Goal: Information Seeking & Learning: Learn about a topic

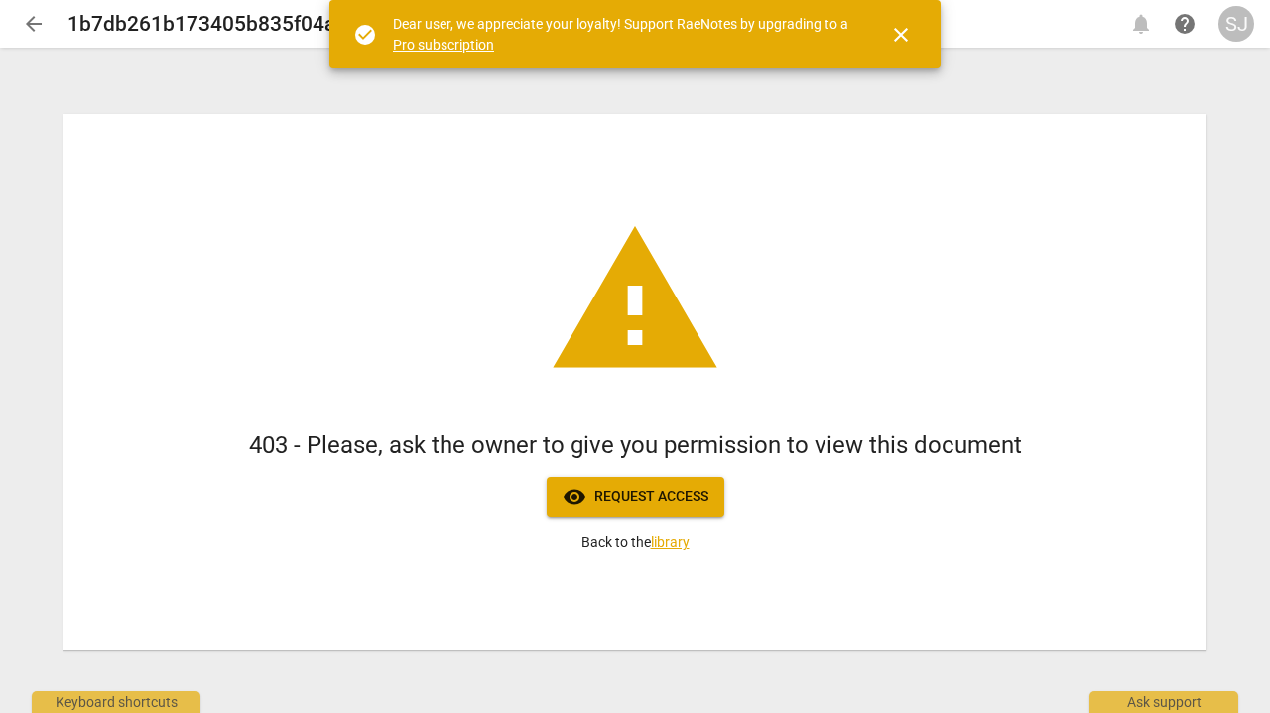
click at [693, 492] on span "visibility Request access" at bounding box center [635, 497] width 146 height 24
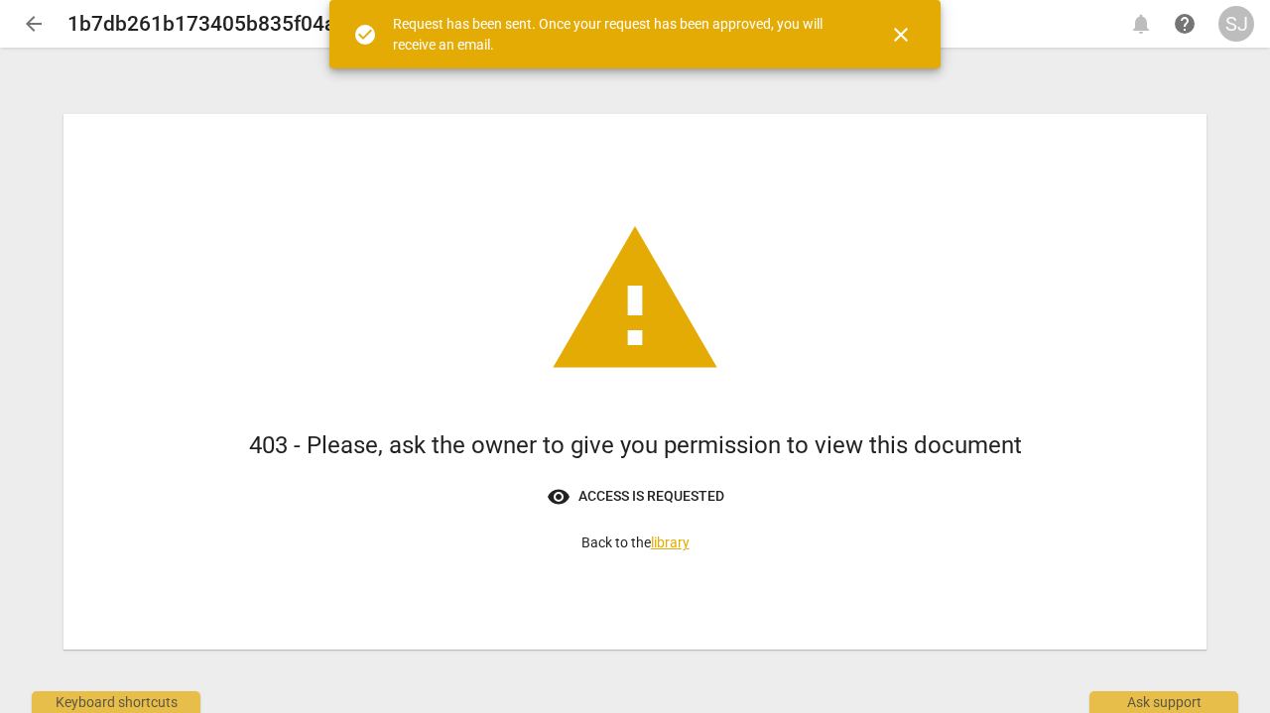
click at [896, 31] on span "close" at bounding box center [901, 35] width 24 height 24
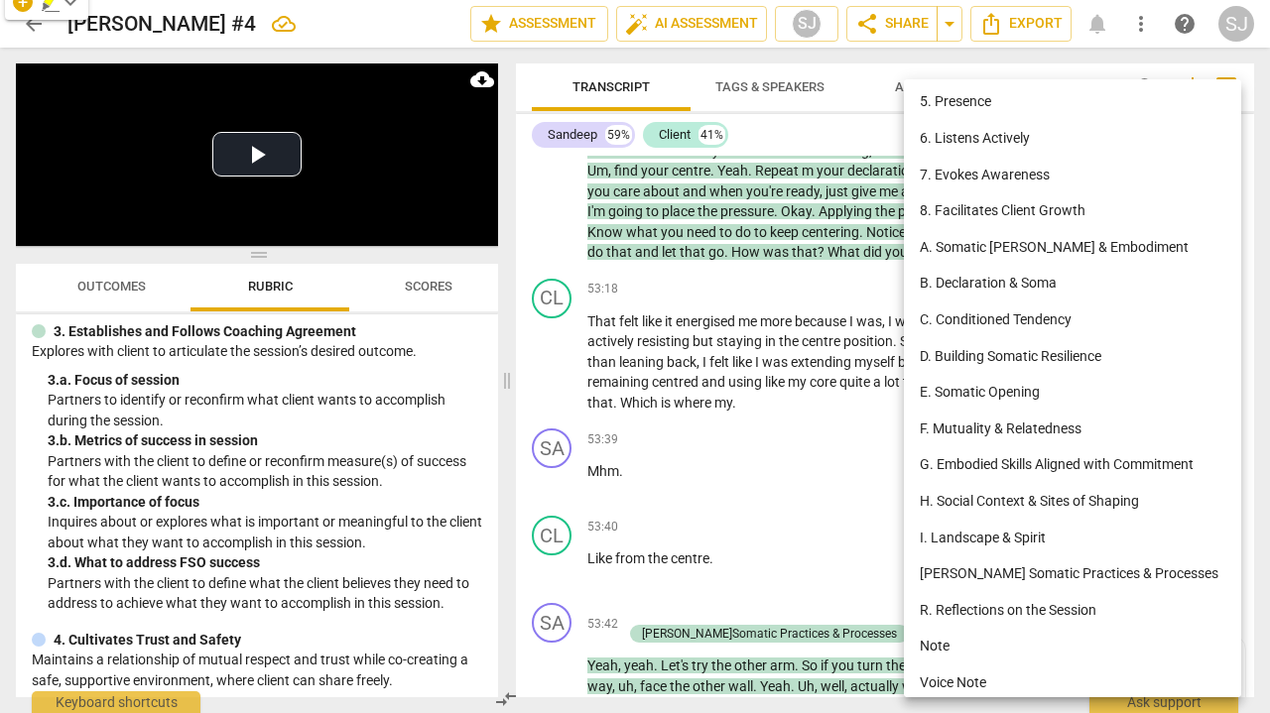
scroll to position [149, 0]
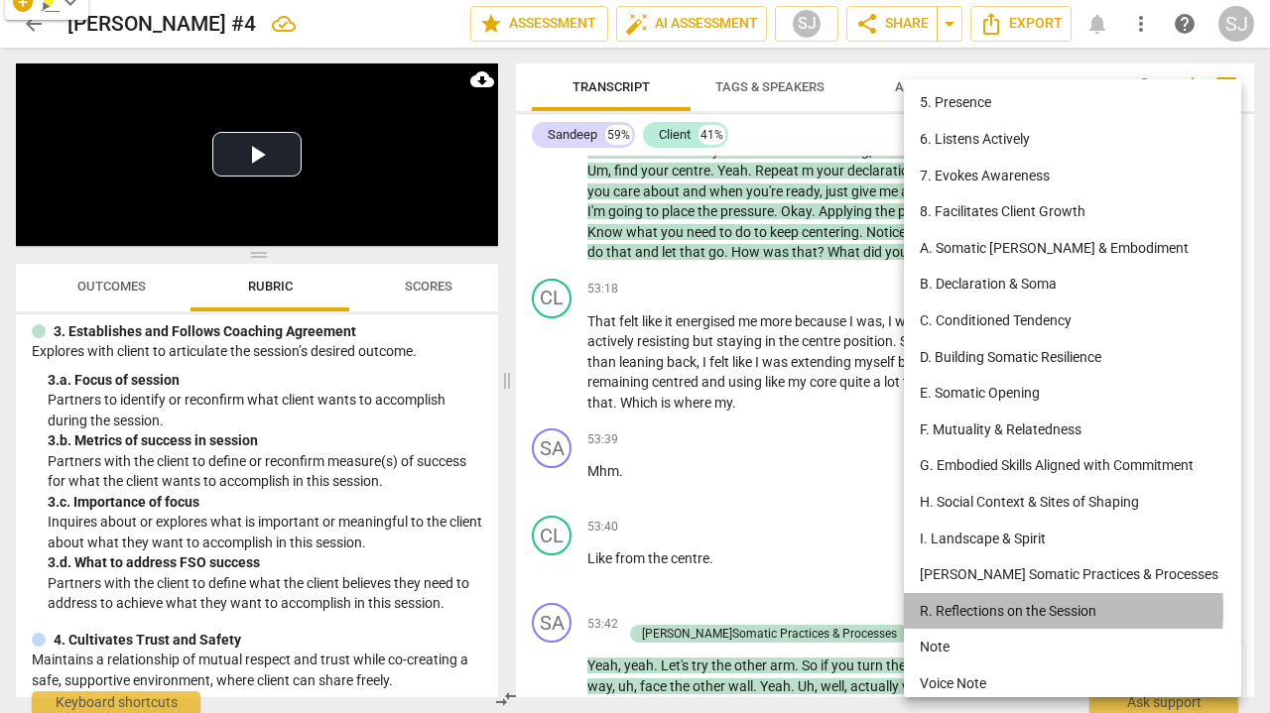
click at [962, 598] on li "R. Reflections on the Session" at bounding box center [1076, 611] width 344 height 37
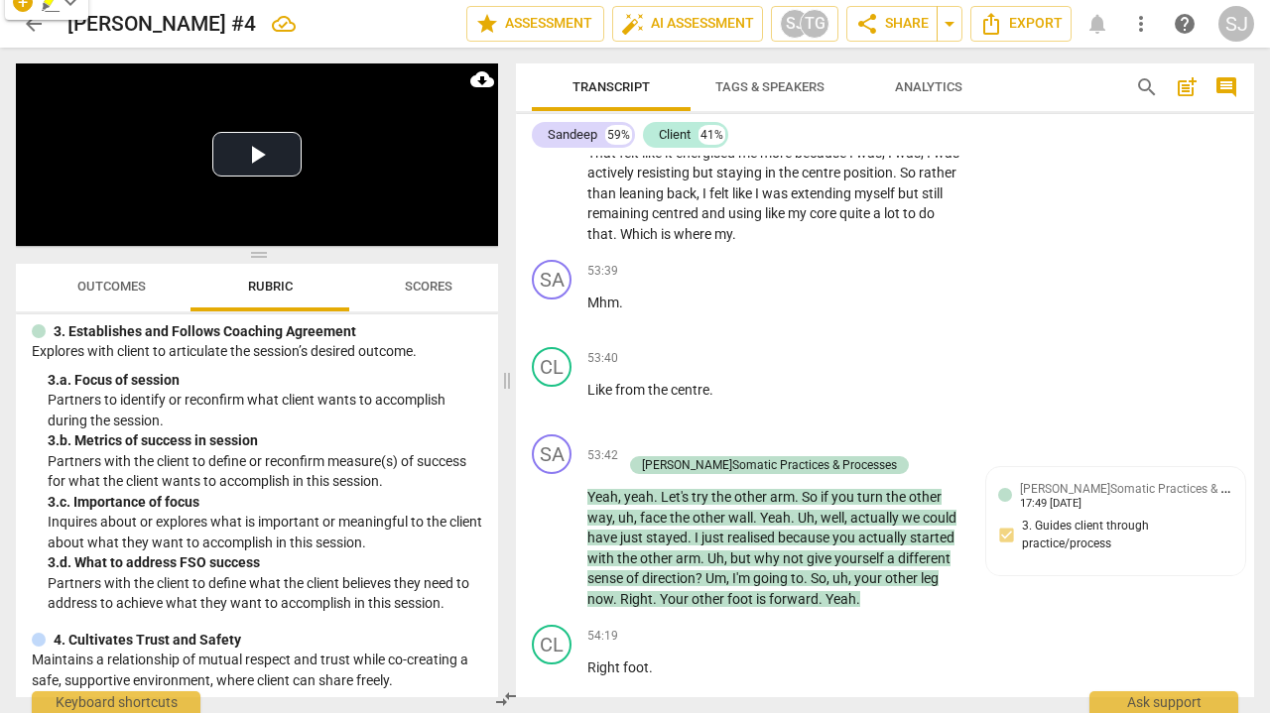
scroll to position [19083, 0]
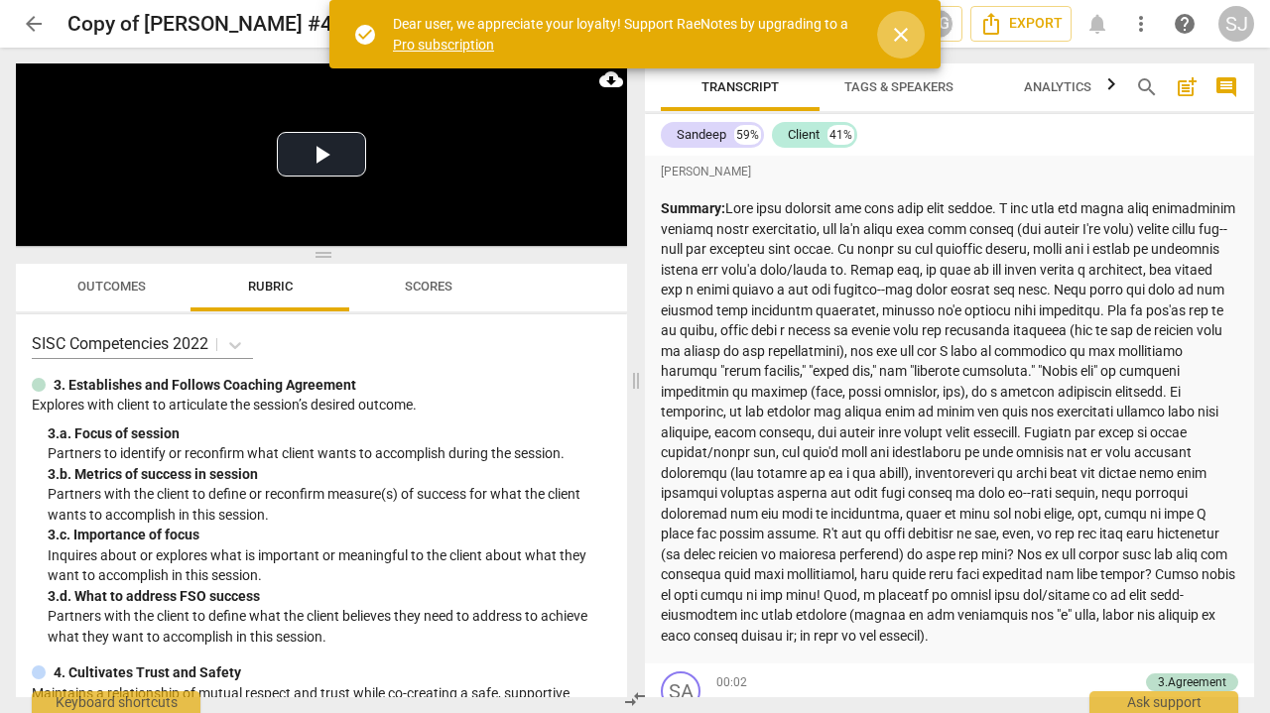
click at [897, 34] on span "close" at bounding box center [901, 35] width 24 height 24
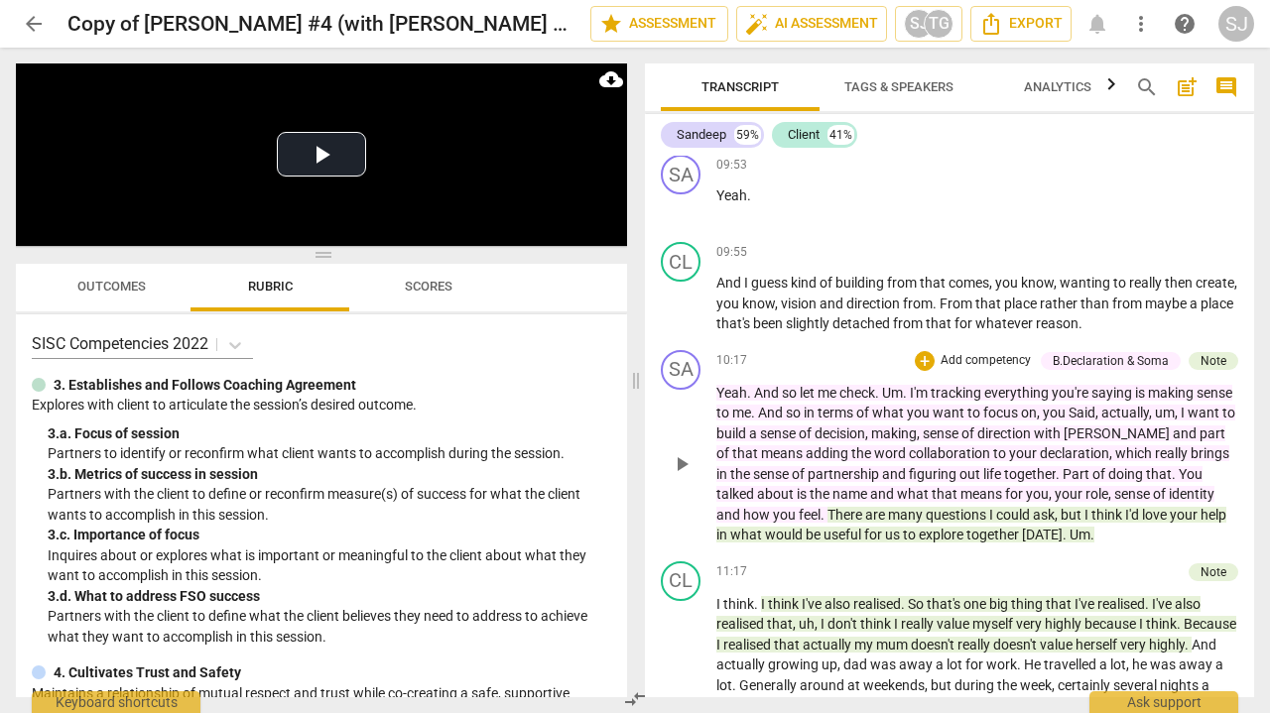
scroll to position [3649, 0]
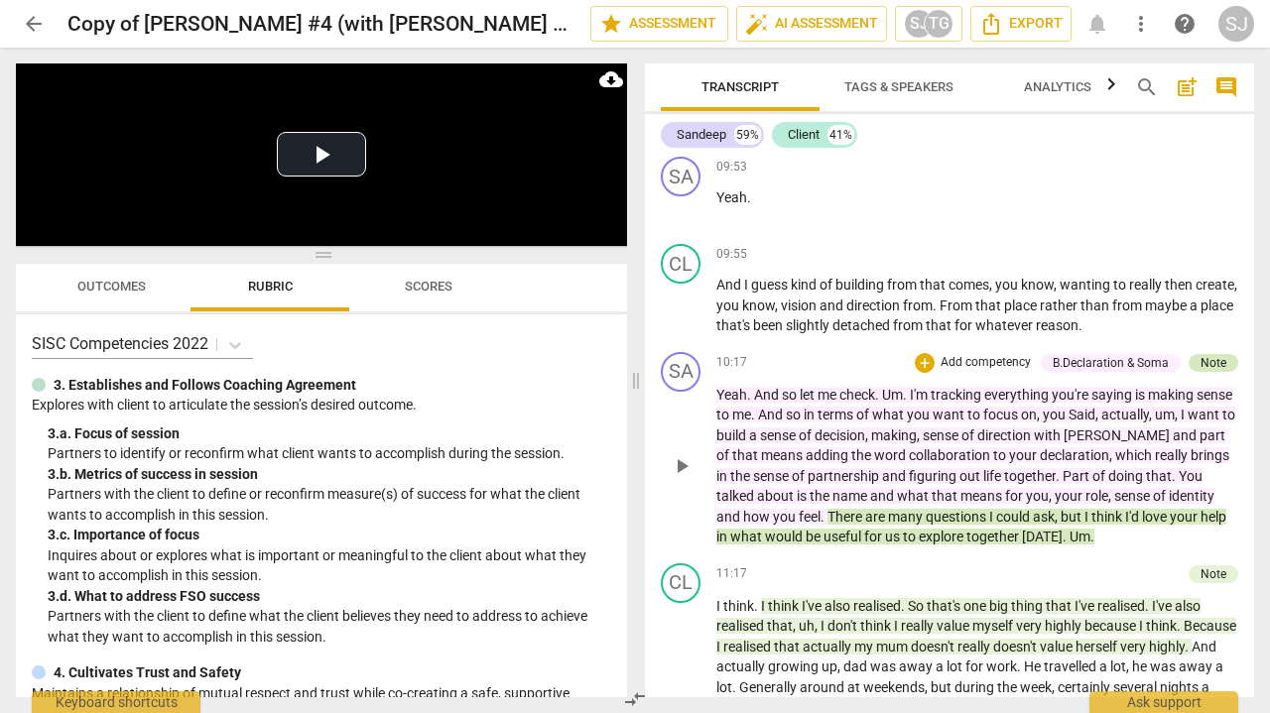
click at [1209, 354] on div "Note" at bounding box center [1213, 363] width 26 height 18
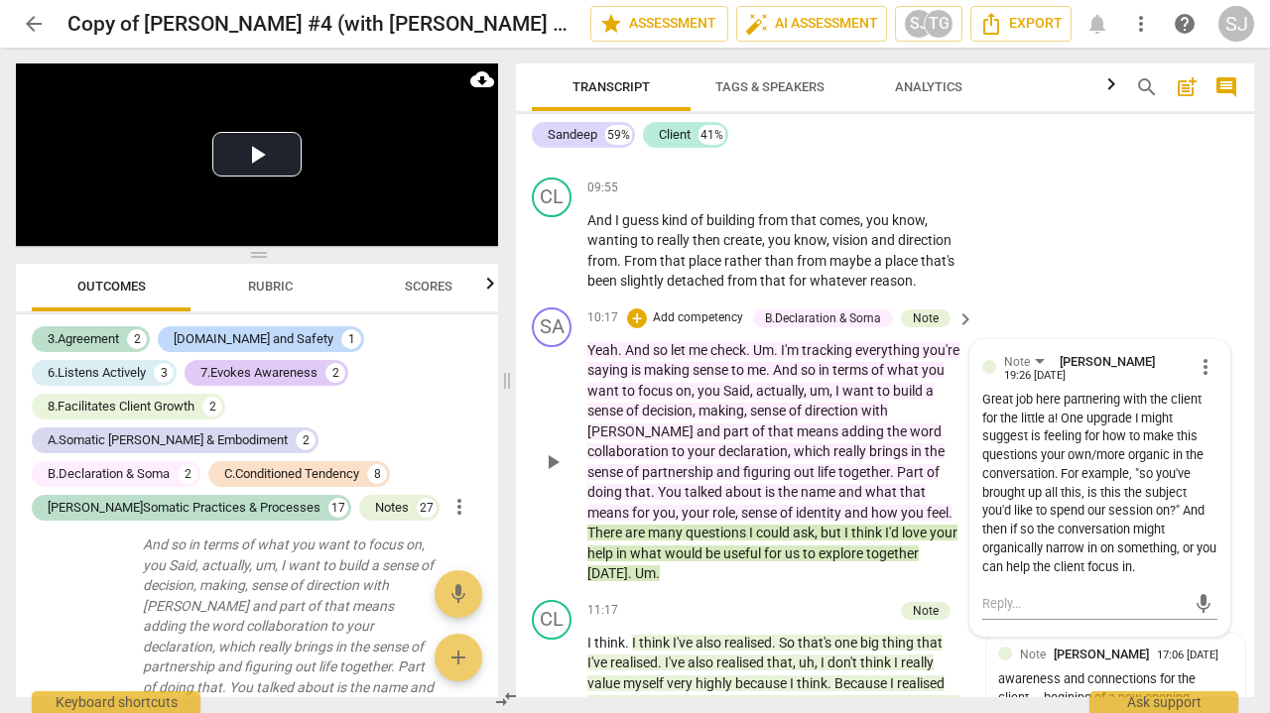
scroll to position [4369, 0]
click at [1138, 591] on div "CL play_arrow pause 11:17 + Add competency Note keyboard_arrow_right I think . …" at bounding box center [885, 707] width 738 height 232
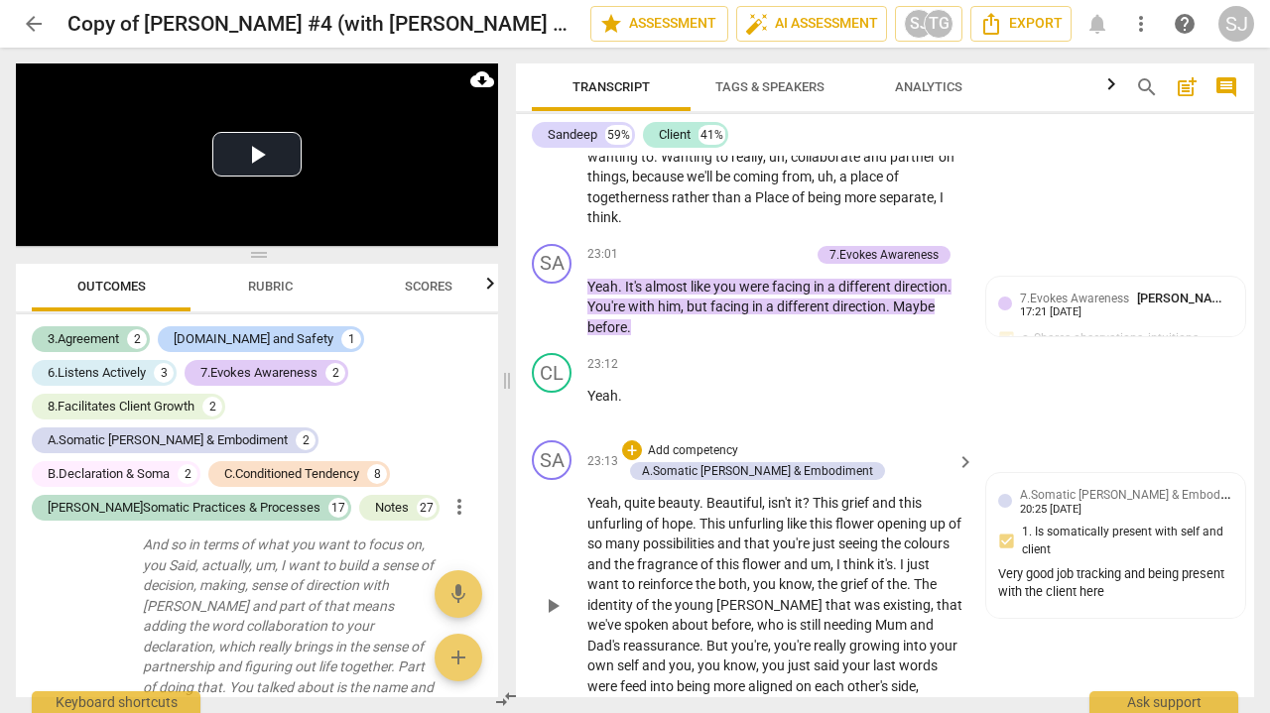
scroll to position [7910, 0]
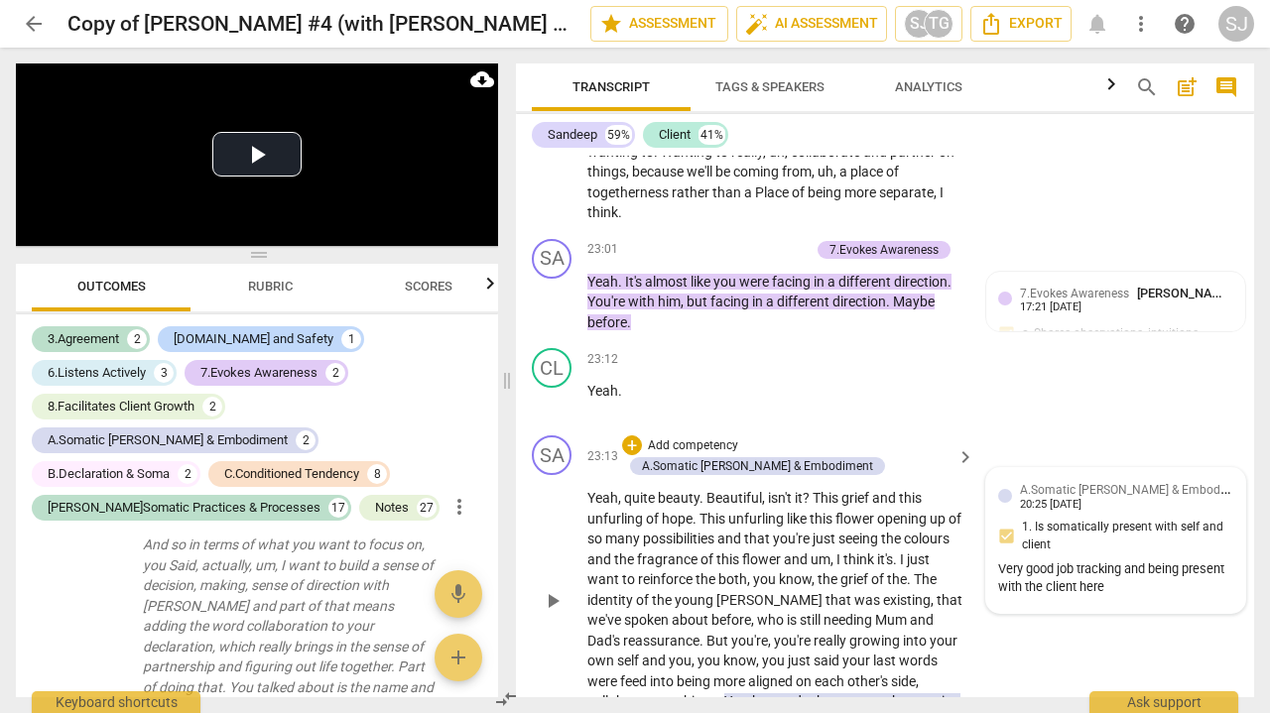
click at [1097, 560] on div "Very good job tracking and being present with the client here" at bounding box center [1115, 579] width 235 height 38
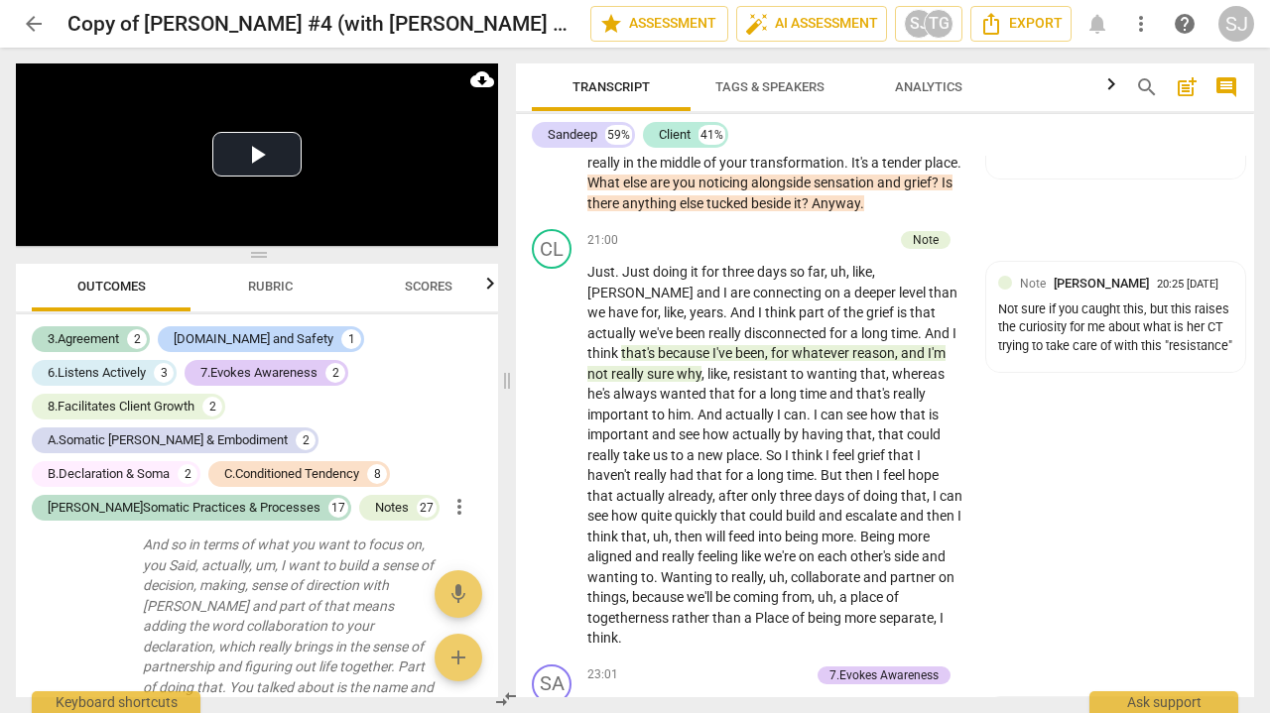
scroll to position [7446, 0]
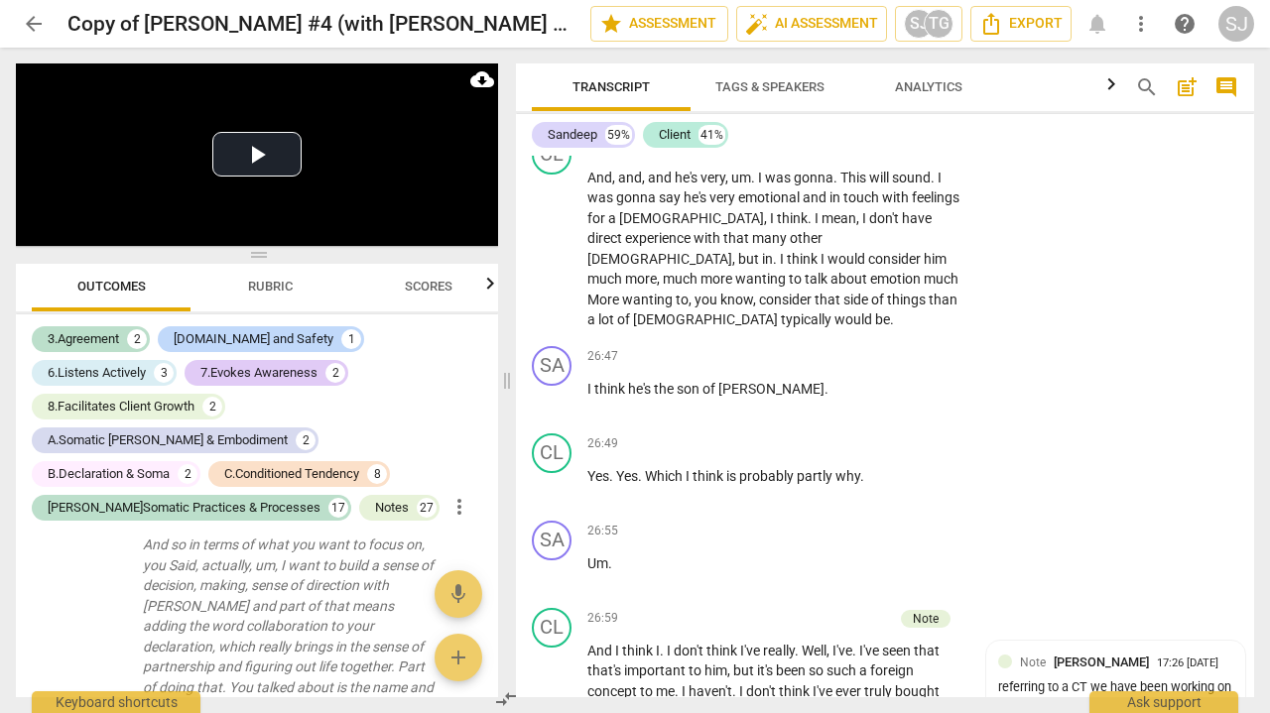
scroll to position [9525, 0]
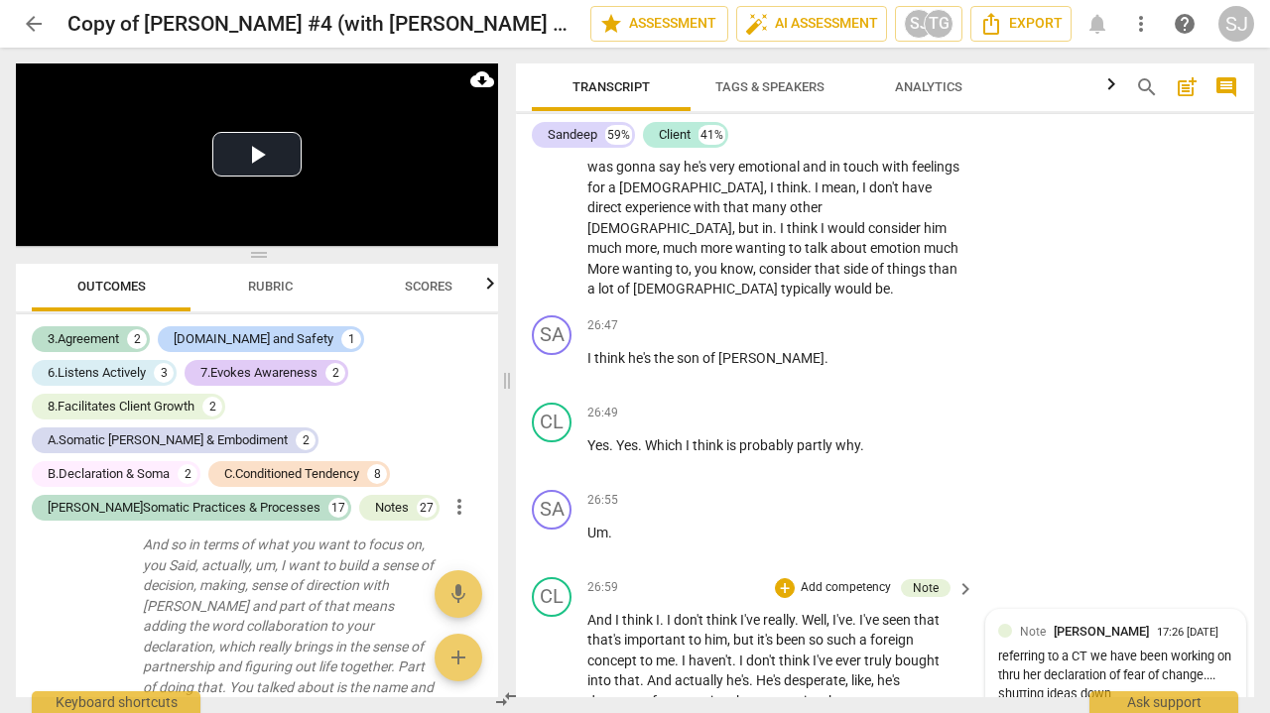
click at [1120, 648] on div "referring to a CT we have been working on thru her declaration of fear of chang…" at bounding box center [1115, 676] width 235 height 56
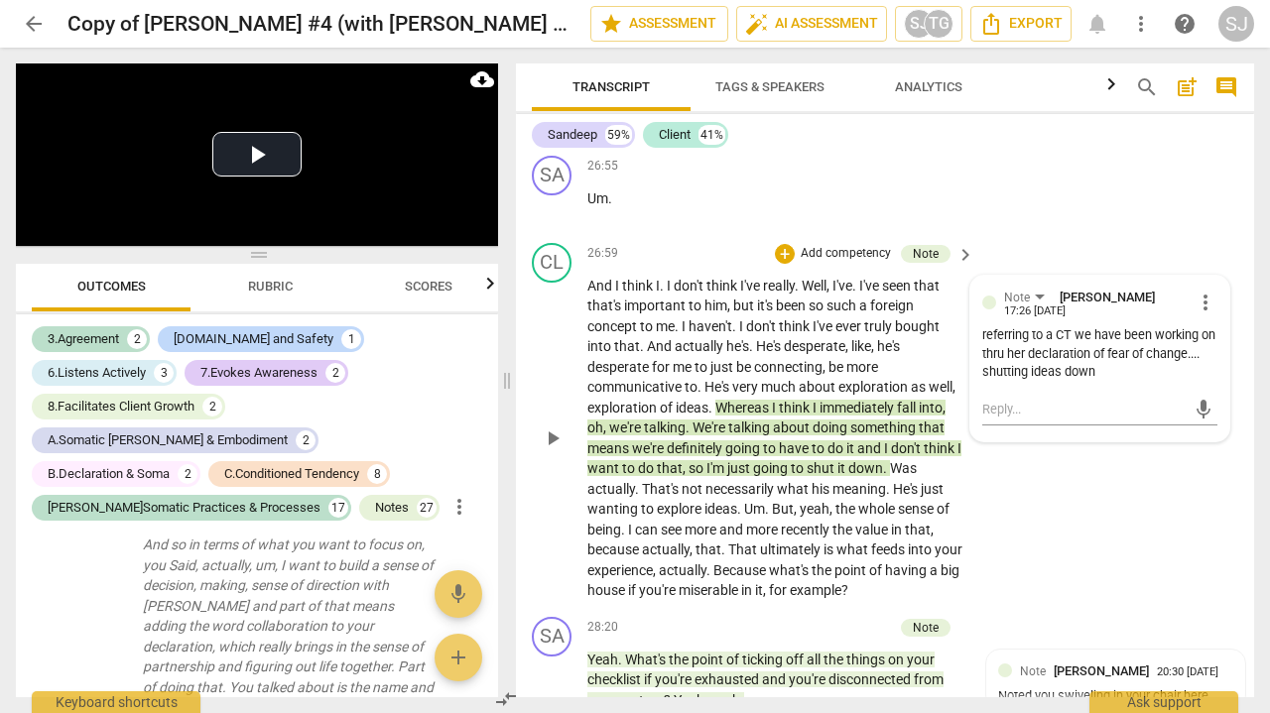
scroll to position [9875, 0]
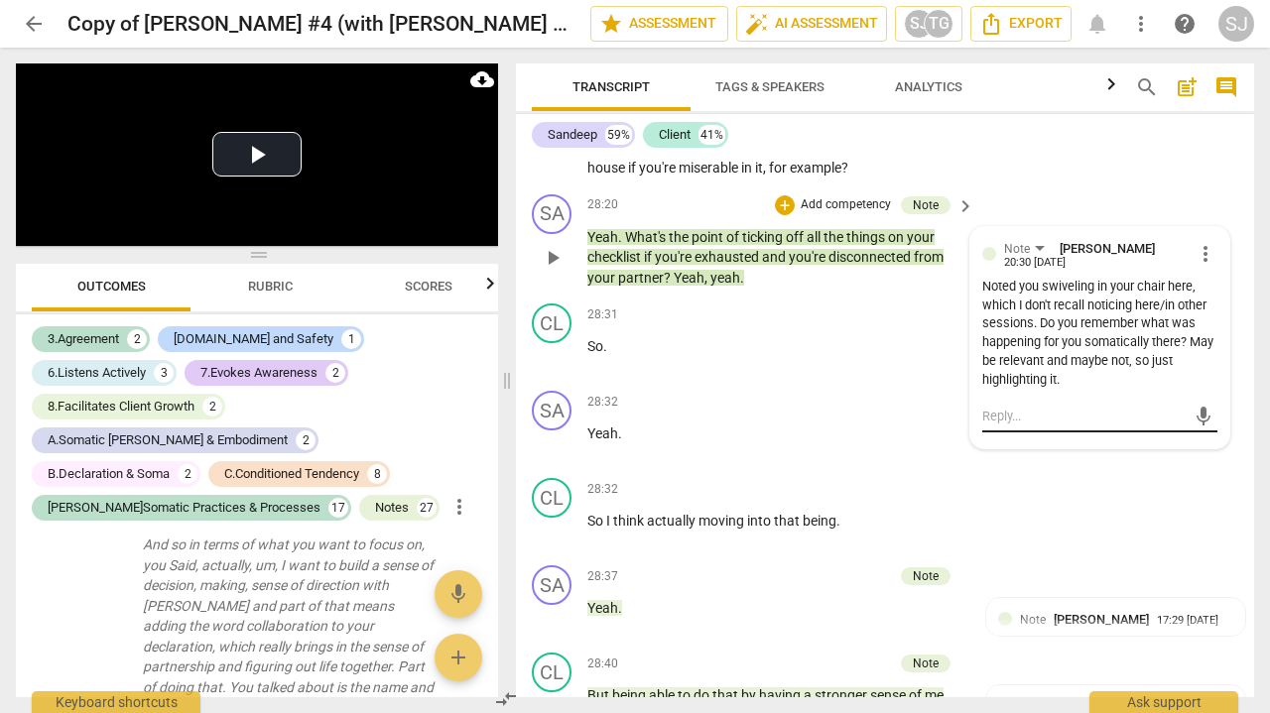
scroll to position [10287, 0]
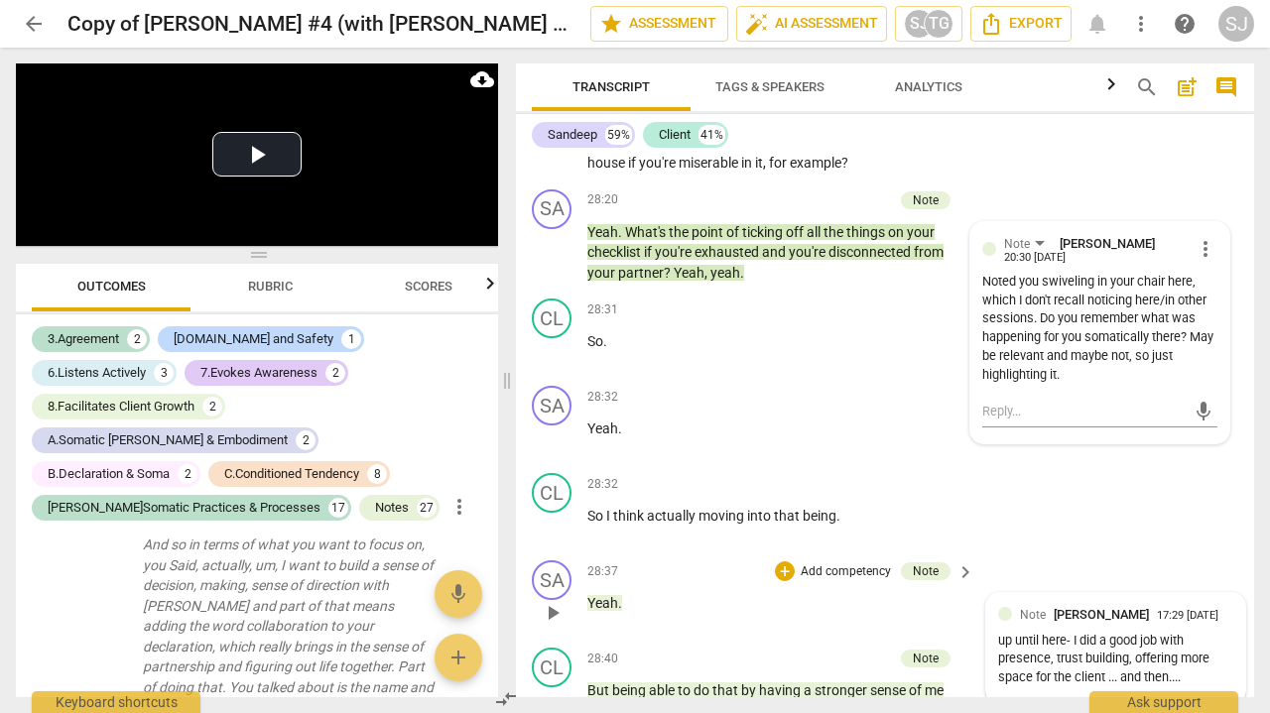
click at [1144, 632] on div "up until here- I did a good job with presence, trust building, offering more sp…" at bounding box center [1115, 660] width 235 height 56
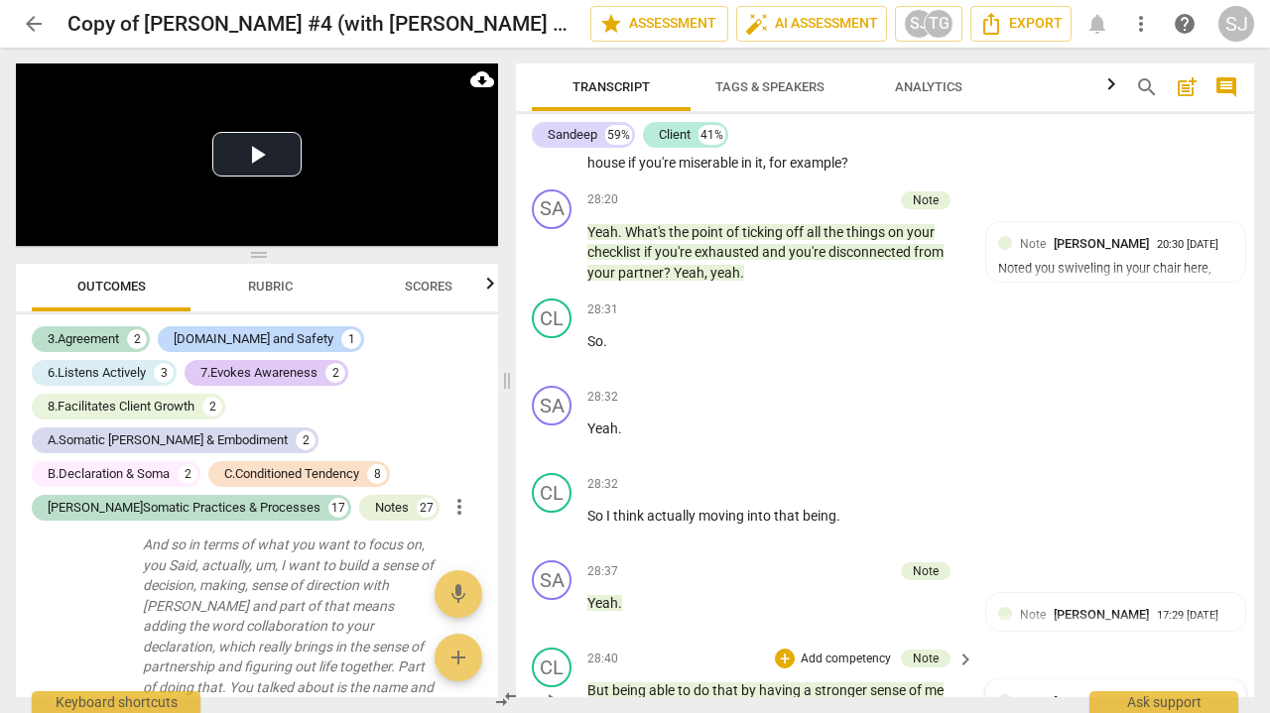
click at [1157, 697] on div "17:28 [DATE]" at bounding box center [1187, 703] width 61 height 13
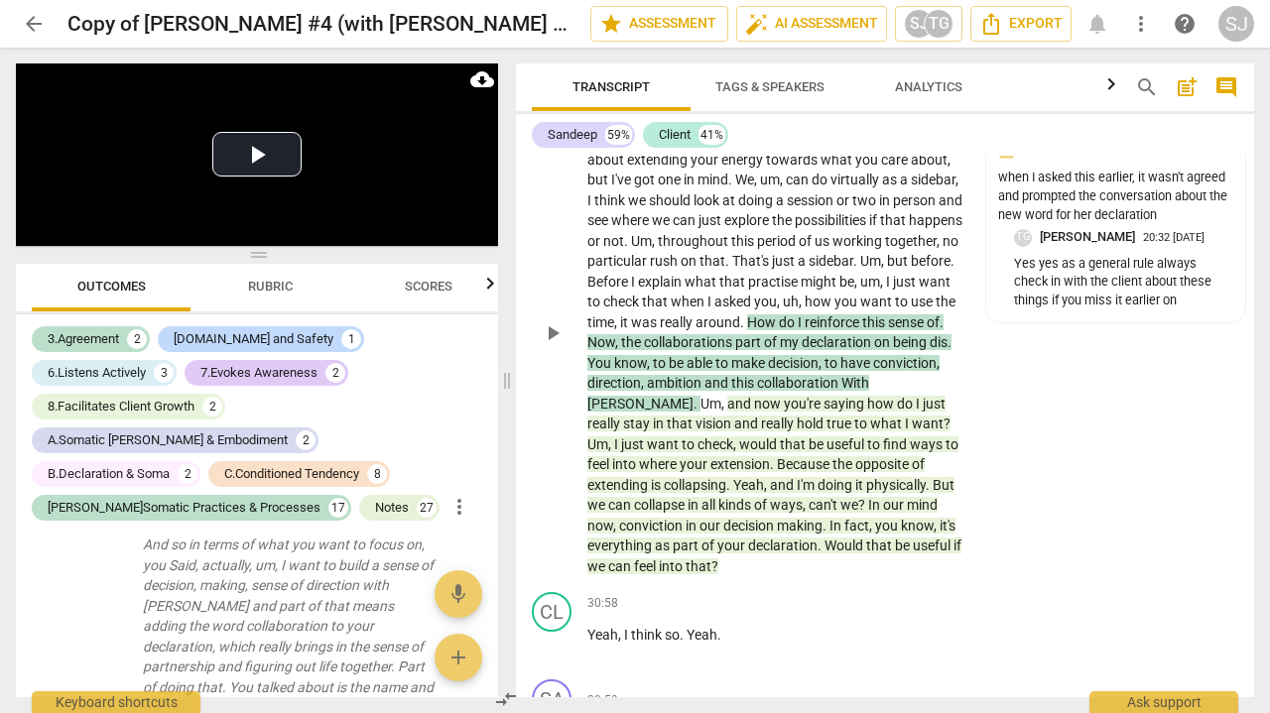
scroll to position [11167, 0]
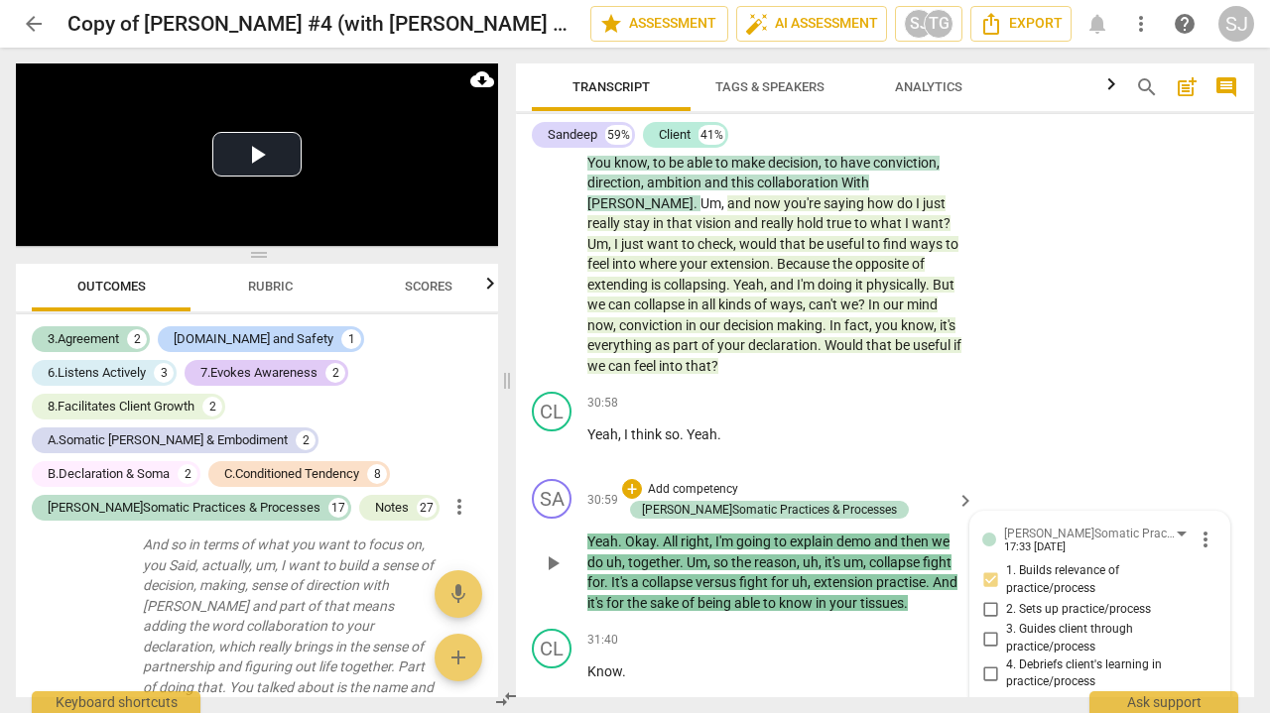
scroll to position [11352, 0]
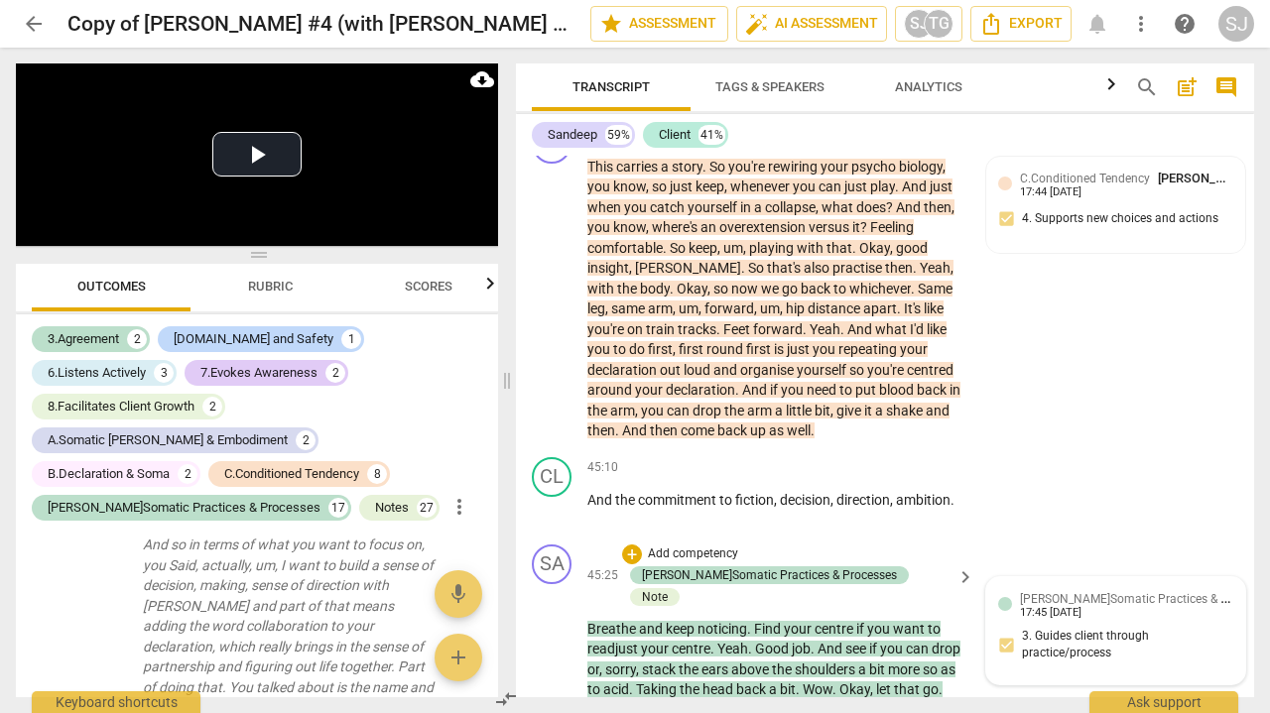
scroll to position [15820, 0]
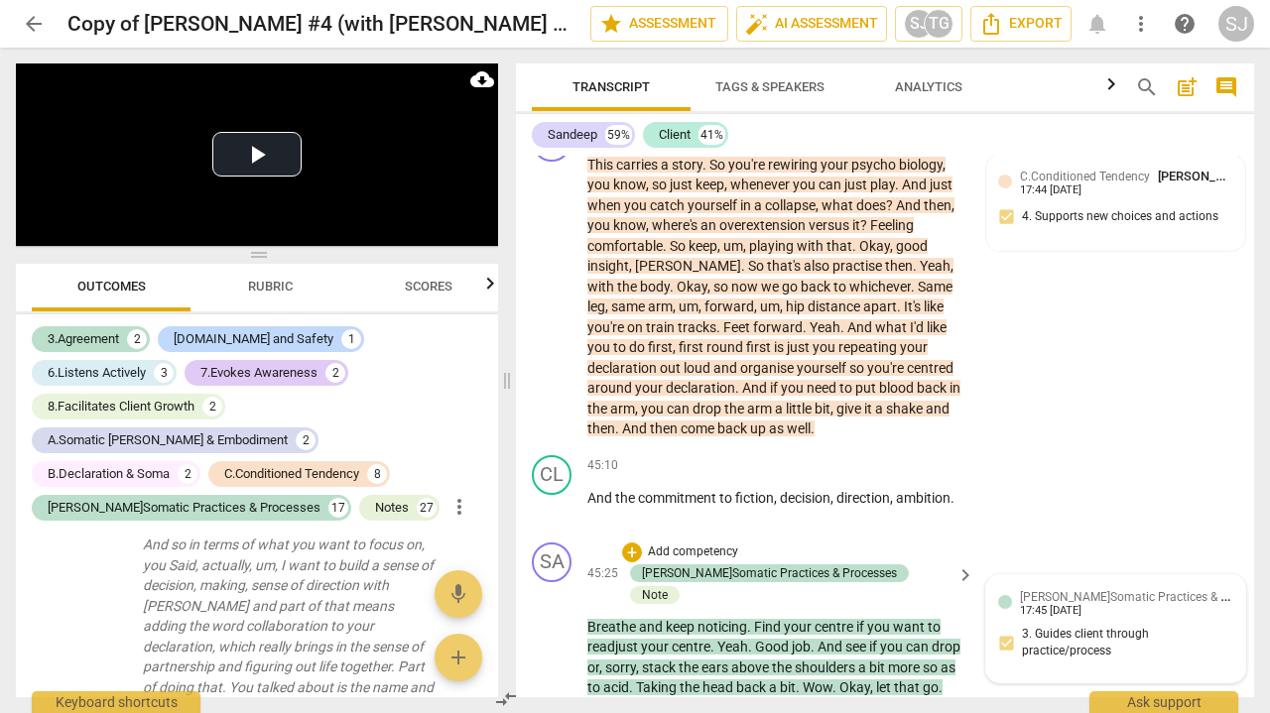
click at [1147, 587] on div "[PERSON_NAME]Somatic Practices & Processes [PERSON_NAME] 17:45 [DATE] 3. Guides…" at bounding box center [1115, 629] width 235 height 84
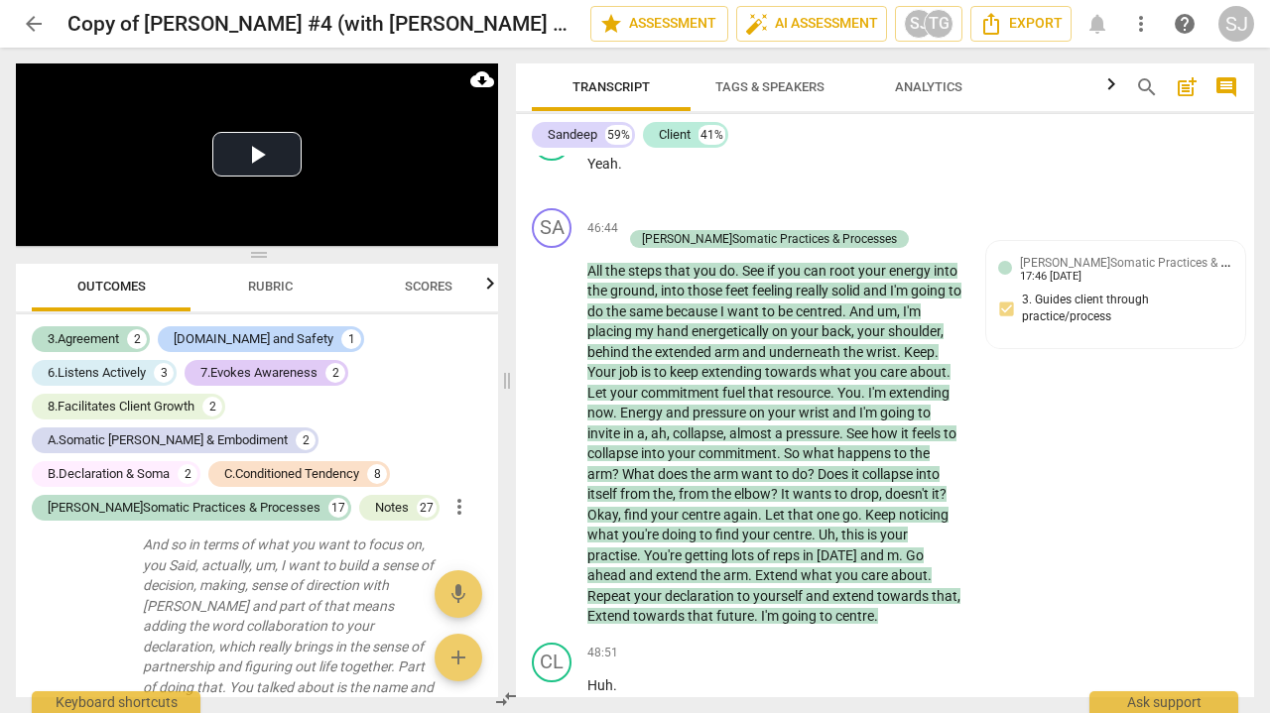
scroll to position [16628, 0]
